Goal: Information Seeking & Learning: Learn about a topic

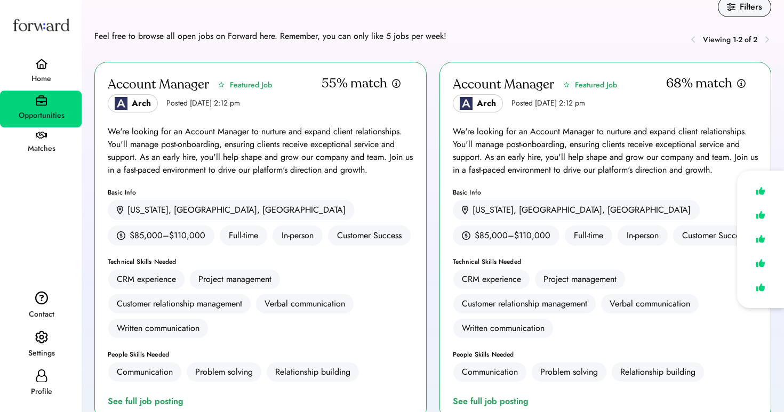
scroll to position [9, 0]
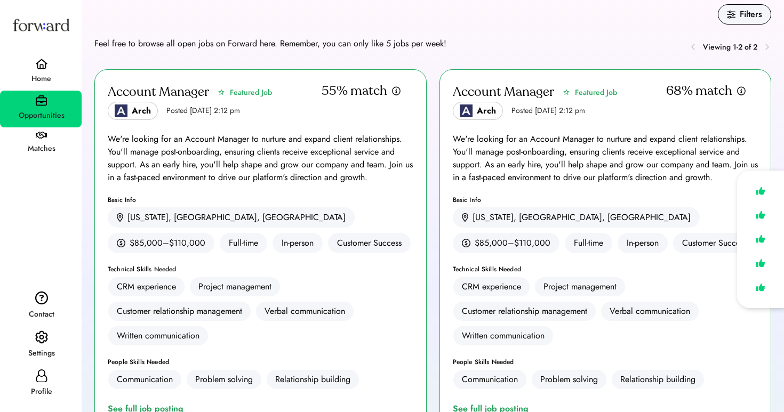
click at [659, 114] on div "Account Manager Featured Job Arch Posted Aug 6, 2025 2:12 pm" at bounding box center [560, 101] width 214 height 37
click at [653, 147] on div "We're looking for an Account Manager to nurture and expand client relationships…" at bounding box center [606, 158] width 306 height 51
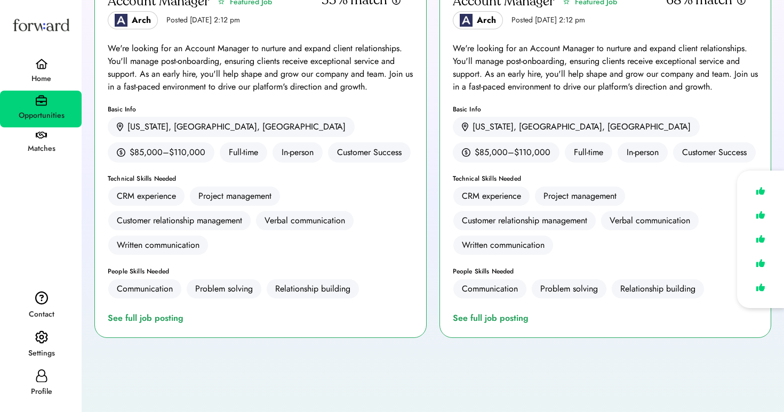
scroll to position [69, 0]
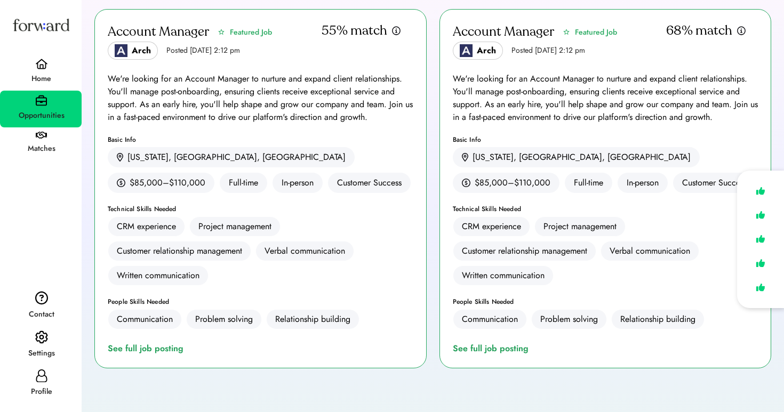
click at [504, 355] on div "Account Manager Featured Job Arch Posted Aug 6, 2025 2:12 pm 68% match We're lo…" at bounding box center [606, 189] width 332 height 360
click at [499, 349] on div "See full job posting" at bounding box center [493, 348] width 80 height 13
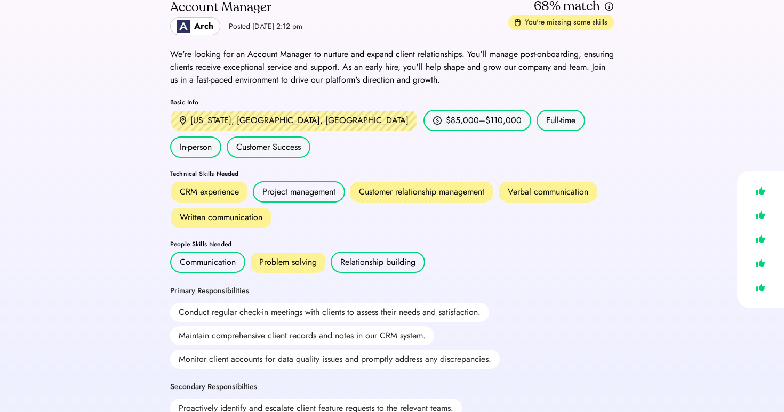
scroll to position [54, 0]
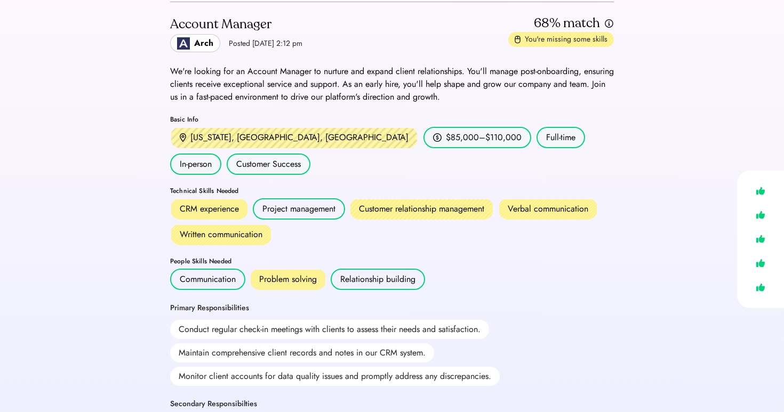
click at [278, 273] on div "Problem solving" at bounding box center [288, 279] width 58 height 13
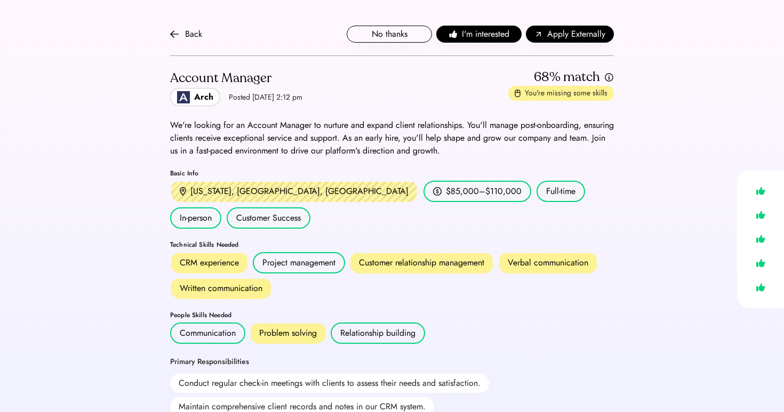
scroll to position [0, 0]
